Goal: Navigation & Orientation: Go to known website

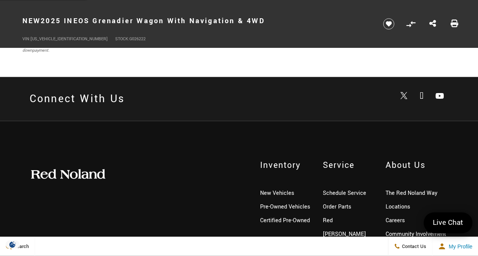
scroll to position [2289, 0]
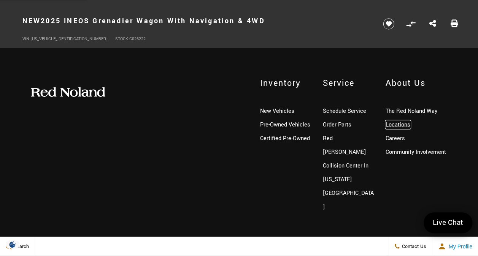
click at [398, 122] on link "Locations" at bounding box center [398, 125] width 25 height 8
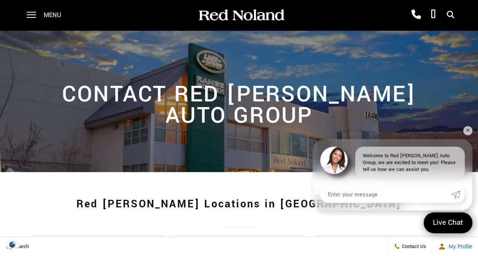
click at [34, 16] on span at bounding box center [32, 15] width 10 height 30
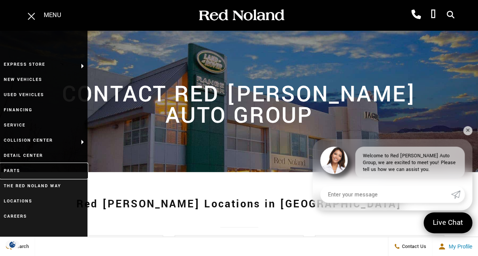
click at [14, 169] on link "Parts" at bounding box center [44, 171] width 88 height 15
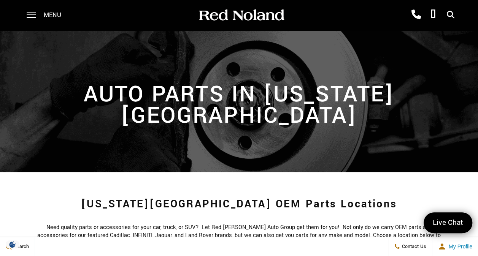
click at [33, 15] on span at bounding box center [32, 15] width 10 height 30
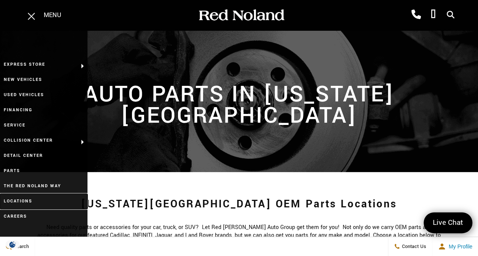
click at [22, 202] on link "Locations" at bounding box center [44, 201] width 88 height 15
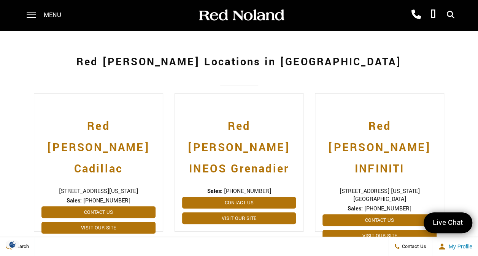
scroll to position [152, 0]
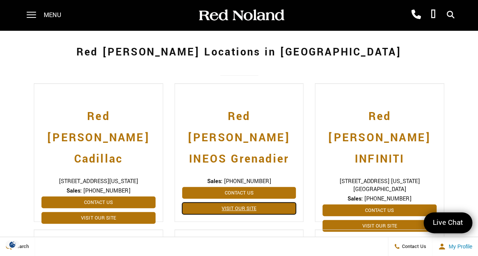
click at [238, 203] on link "Visit Our Site" at bounding box center [239, 209] width 114 height 12
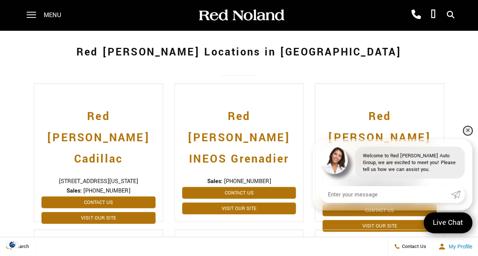
click at [469, 129] on link "✕" at bounding box center [467, 130] width 9 height 9
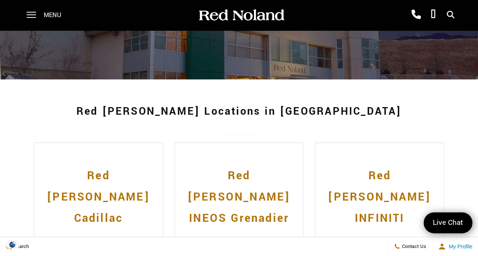
scroll to position [0, 0]
